Goal: Navigation & Orientation: Find specific page/section

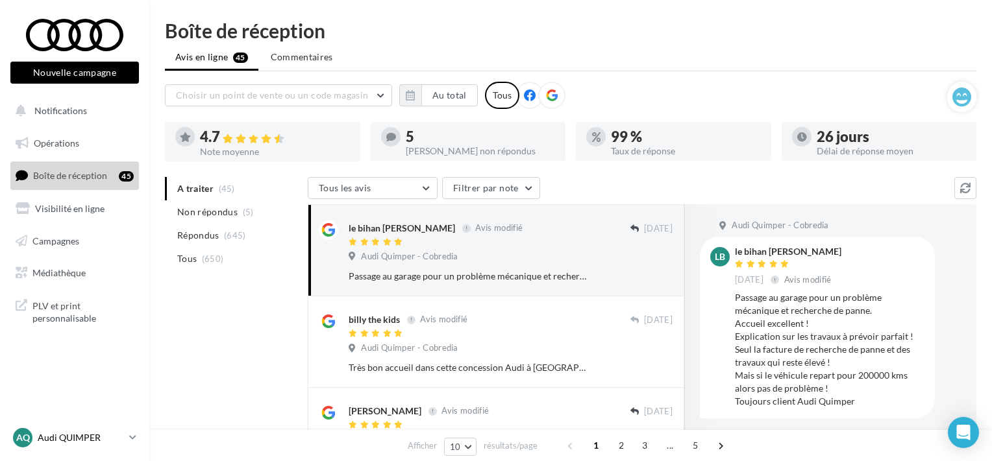
click at [85, 437] on p "Audi QUIMPER" at bounding box center [81, 438] width 86 height 13
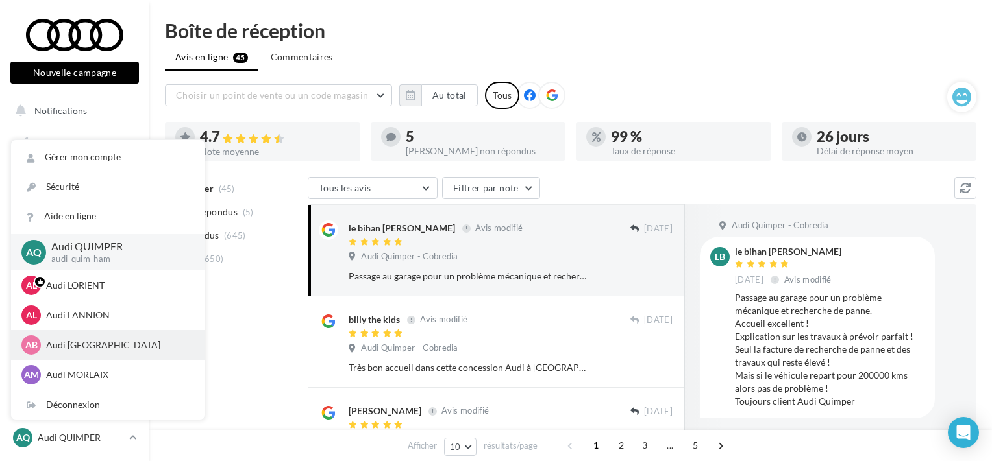
click at [75, 352] on p "Audi [GEOGRAPHIC_DATA]" at bounding box center [117, 345] width 143 height 13
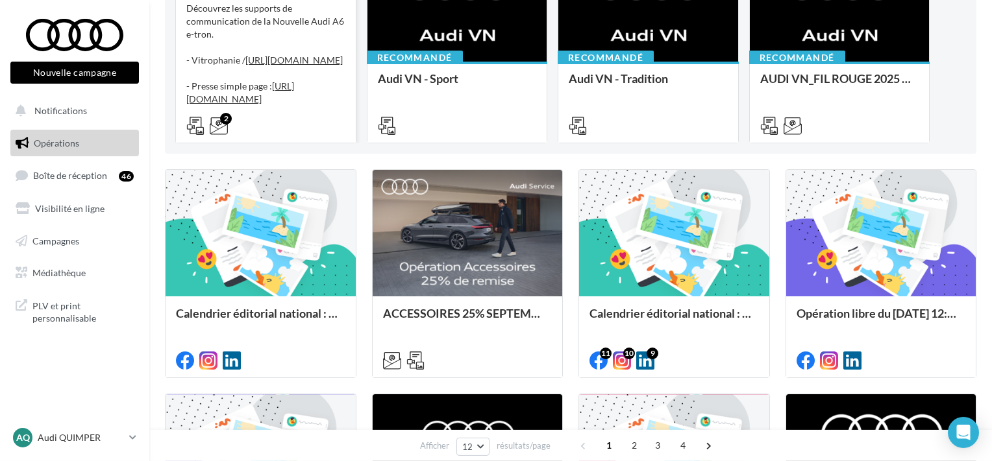
scroll to position [208, 0]
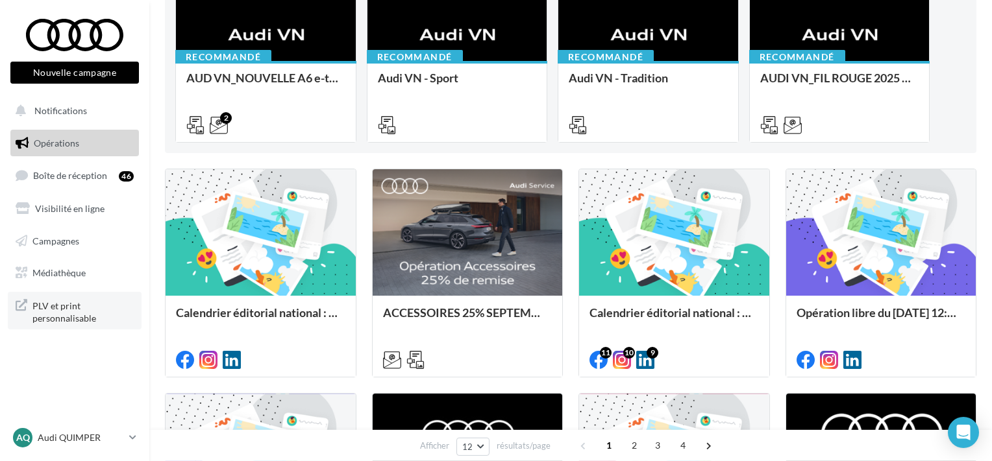
click at [88, 319] on span "PLV et print personnalisable" at bounding box center [82, 311] width 101 height 28
click at [67, 441] on p "Audi QUIMPER" at bounding box center [81, 438] width 86 height 13
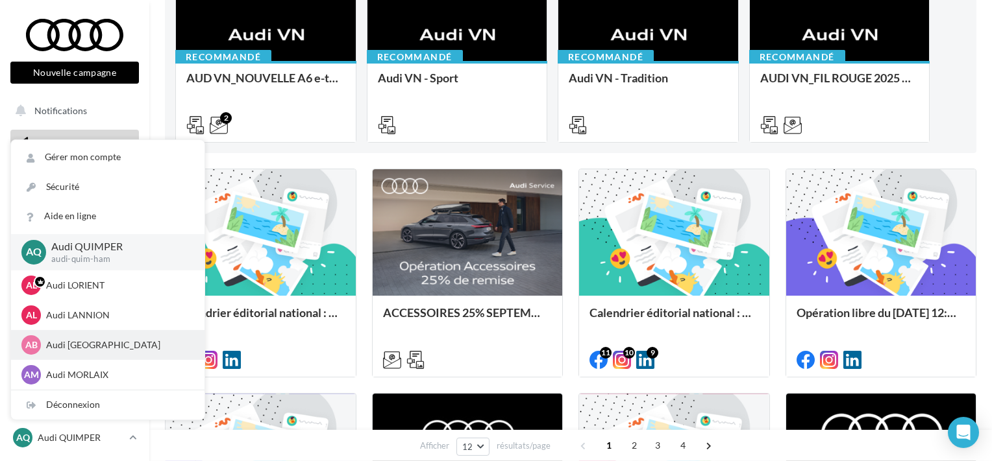
click at [90, 341] on p "Audi [GEOGRAPHIC_DATA]" at bounding box center [117, 345] width 143 height 13
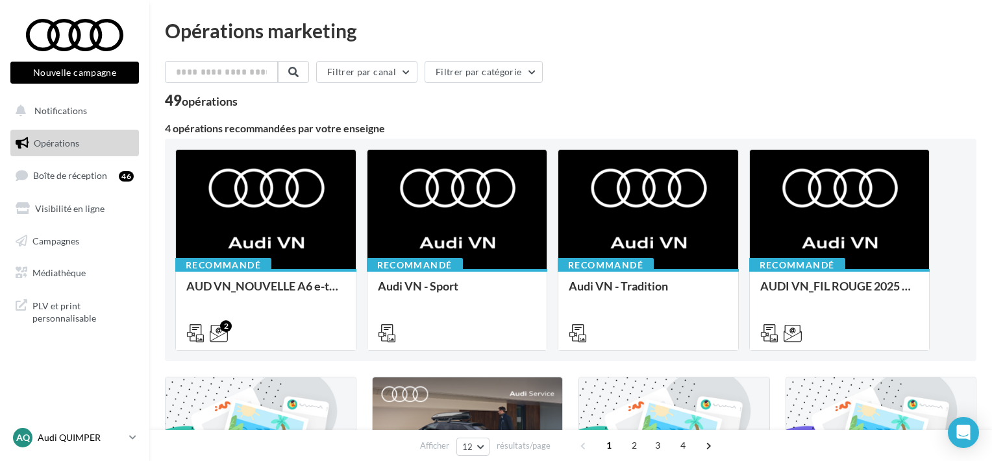
click at [77, 442] on p "Audi QUIMPER" at bounding box center [81, 438] width 86 height 13
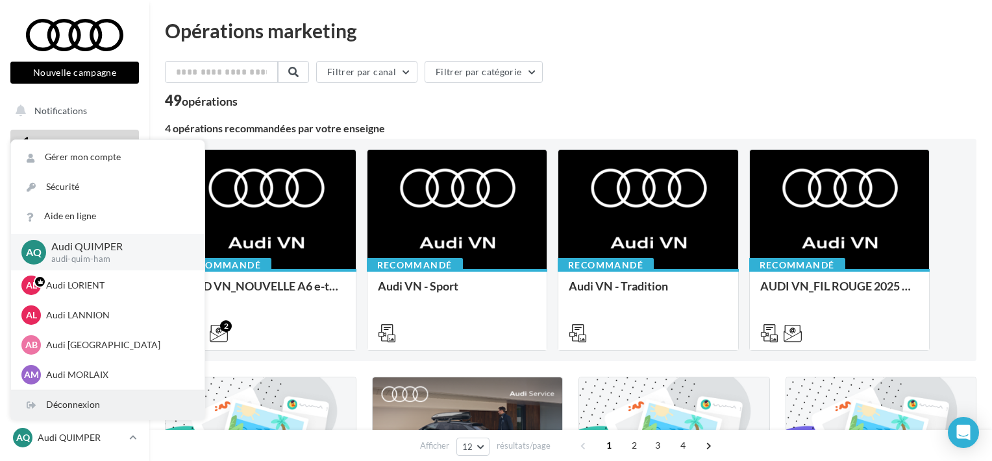
click at [74, 402] on div "Déconnexion" at bounding box center [107, 405] width 193 height 29
